Goal: Transaction & Acquisition: Download file/media

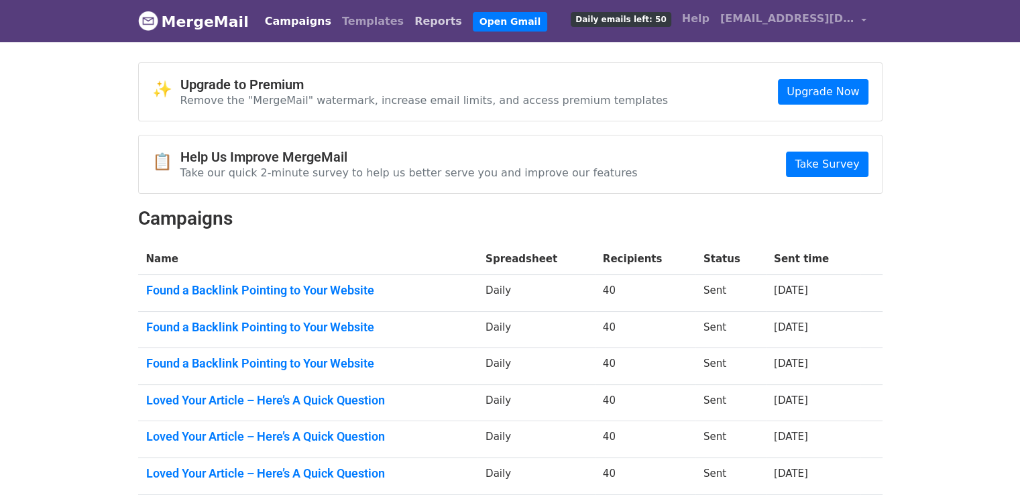
click at [409, 22] on link "Reports" at bounding box center [438, 21] width 58 height 27
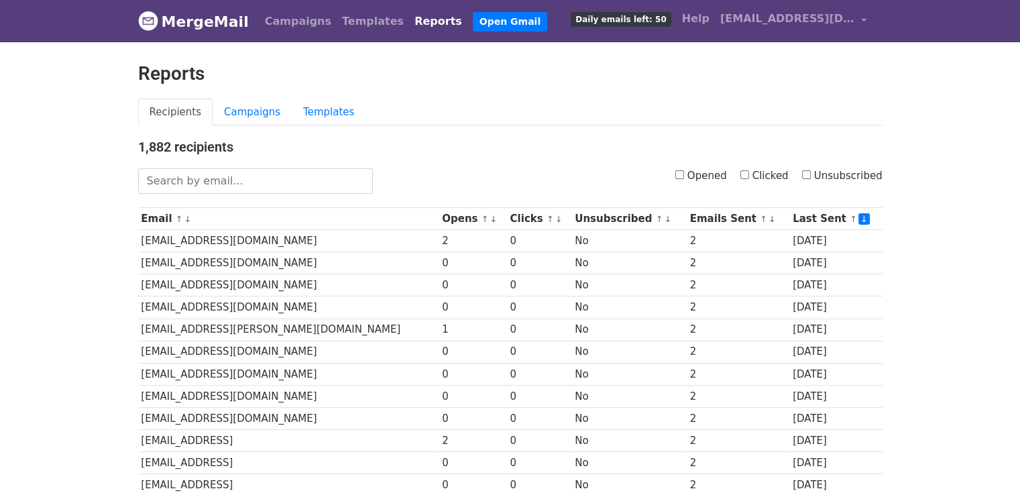
click at [749, 173] on input "Clicked" at bounding box center [745, 174] width 9 height 9
checkbox input "true"
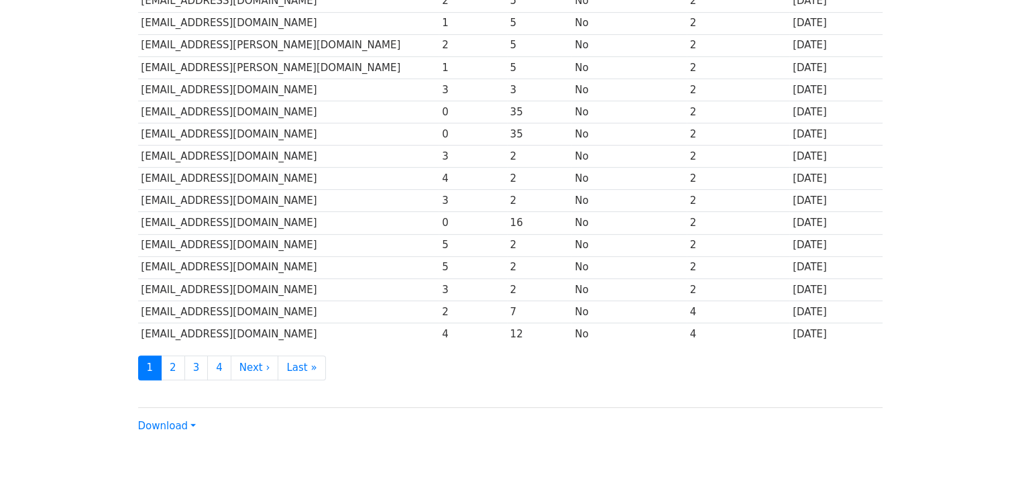
scroll to position [592, 0]
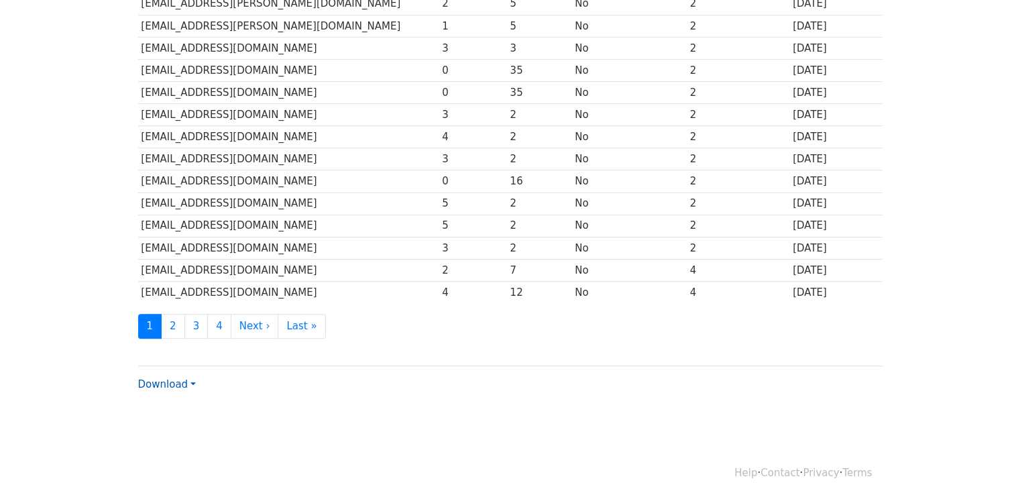
click at [178, 382] on link "Download" at bounding box center [167, 384] width 58 height 12
click at [174, 399] on link "CSV" at bounding box center [192, 409] width 106 height 21
